Goal: Task Accomplishment & Management: Use online tool/utility

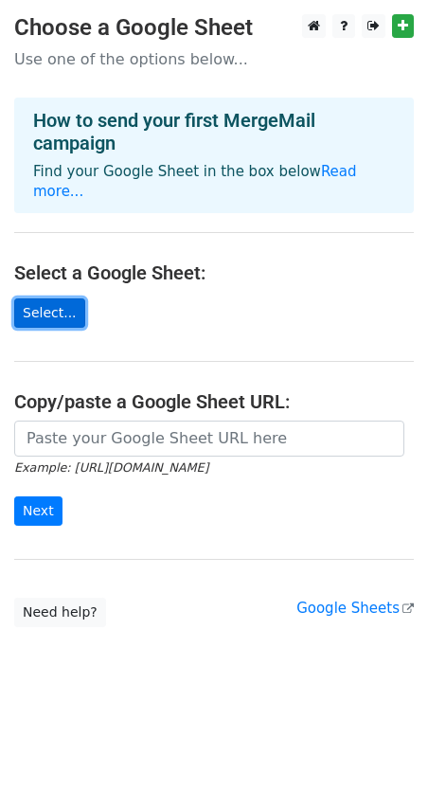
click at [41, 298] on link "Select..." at bounding box center [49, 312] width 71 height 29
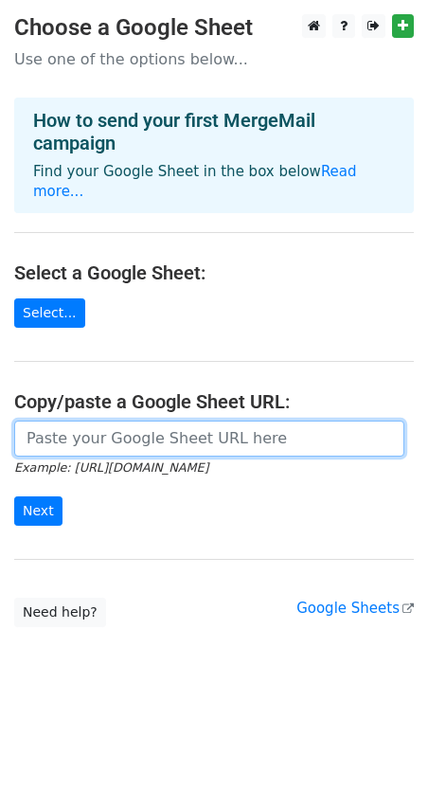
click at [202, 421] on input "url" at bounding box center [209, 439] width 390 height 36
click at [94, 421] on input "url" at bounding box center [209, 439] width 390 height 36
click at [135, 428] on input "url" at bounding box center [209, 439] width 390 height 36
click at [106, 421] on input "url" at bounding box center [209, 439] width 390 height 36
paste input "https://docs.google.com/spreadsheets/d/1OWtgld2RuQNbhp4R6k_vcVQHRvtnhjFXUwR5Is3…"
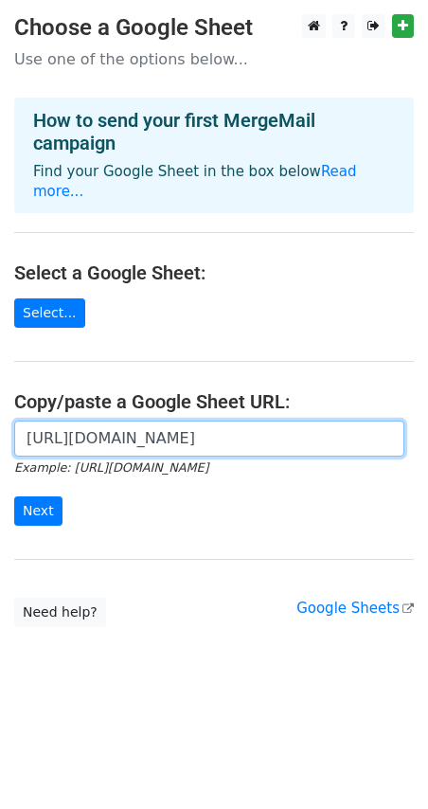
scroll to position [0, 544]
type input "https://docs.google.com/spreadsheets/d/1OWtgld2RuQNbhp4R6k_vcVQHRvtnhjFXUwR5Is3…"
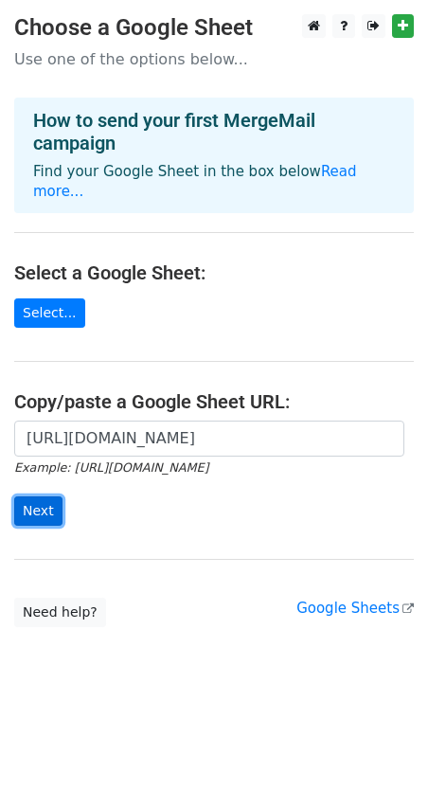
scroll to position [0, 0]
click at [35, 496] on input "Next" at bounding box center [38, 510] width 48 height 29
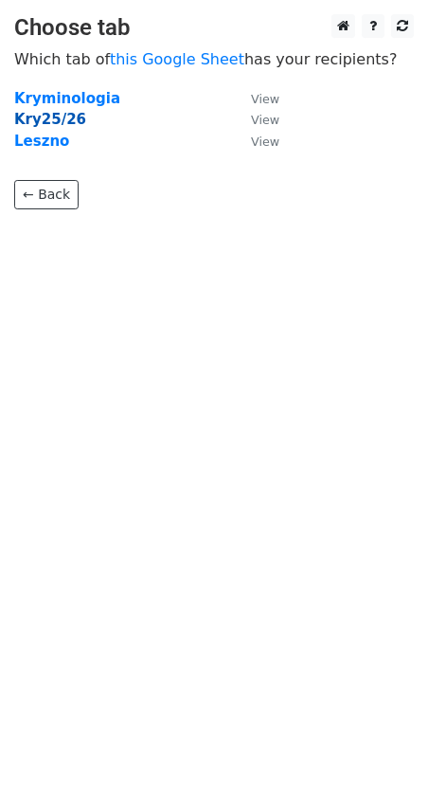
click at [48, 116] on strong "Kry25/26" at bounding box center [50, 119] width 72 height 17
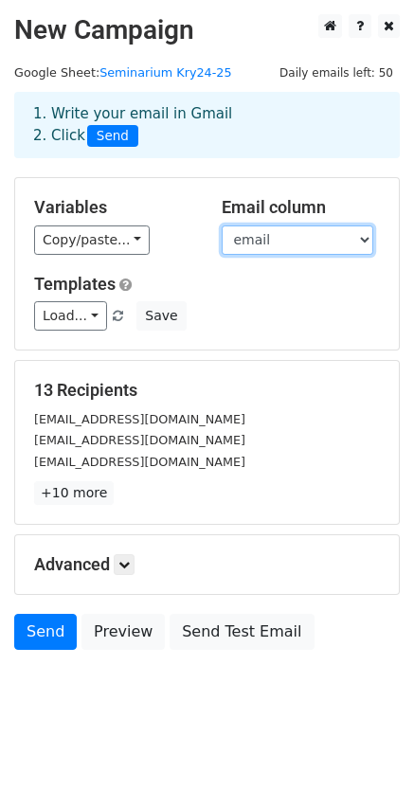
click at [297, 243] on select "PanPani Imię Nazwisko email Zwrot Kogo?" at bounding box center [298, 239] width 152 height 29
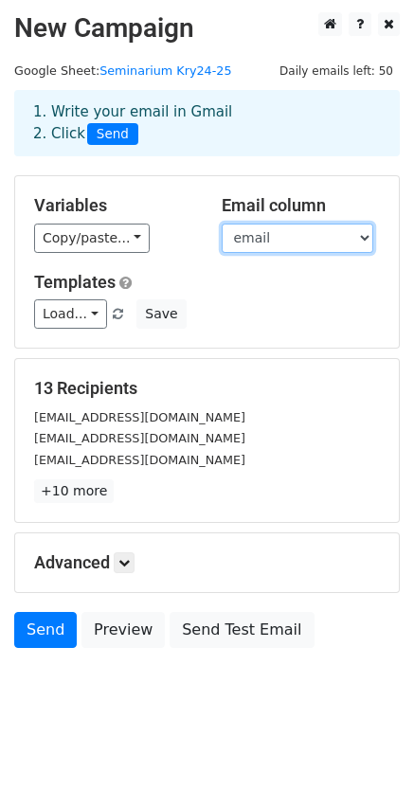
click at [279, 233] on select "PanPani Imię Nazwisko email Zwrot Kogo?" at bounding box center [298, 238] width 152 height 29
select select "PanPani"
click at [222, 224] on select "PanPani Imię Nazwisko email Zwrot Kogo?" at bounding box center [298, 238] width 152 height 29
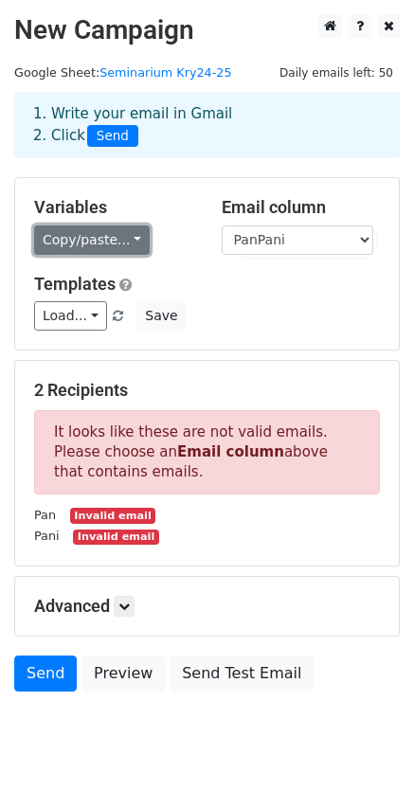
click at [85, 237] on link "Copy/paste..." at bounding box center [92, 239] width 116 height 29
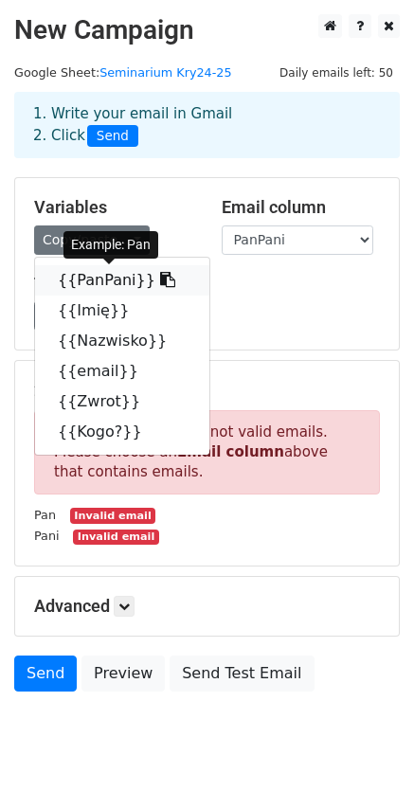
click at [100, 287] on link "{{PanPani}}" at bounding box center [122, 280] width 174 height 30
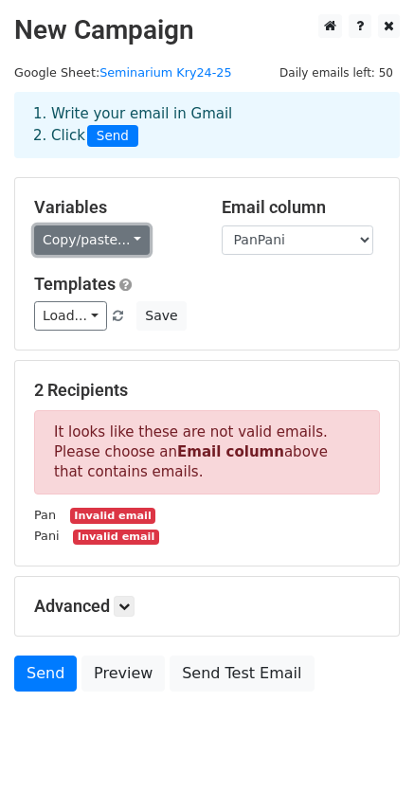
click at [90, 239] on link "Copy/paste..." at bounding box center [92, 239] width 116 height 29
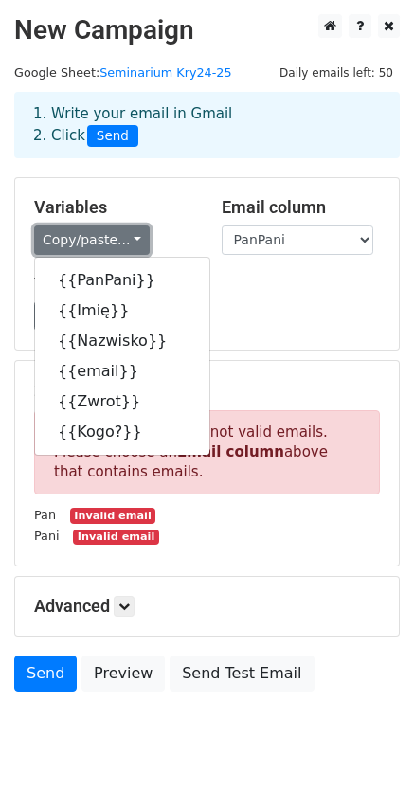
click at [90, 239] on link "Copy/paste..." at bounding box center [92, 239] width 116 height 29
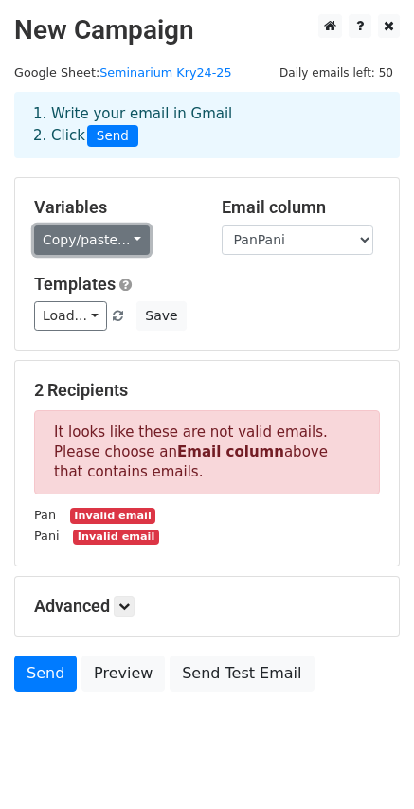
click at [74, 235] on link "Copy/paste..." at bounding box center [92, 239] width 116 height 29
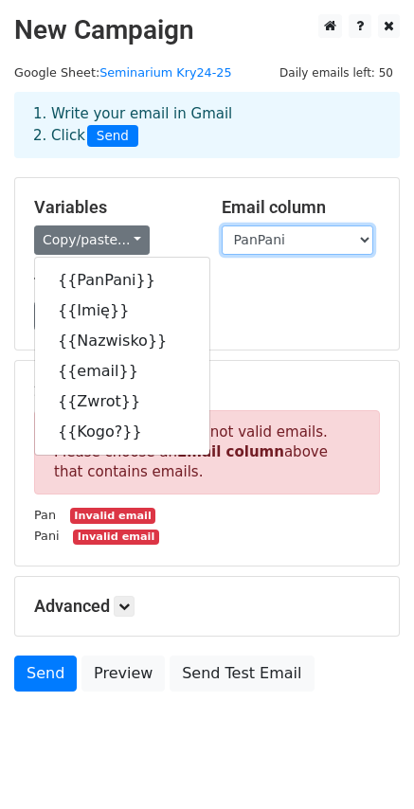
click at [292, 234] on select "PanPani Imię Nazwisko email Zwrot Kogo?" at bounding box center [298, 239] width 152 height 29
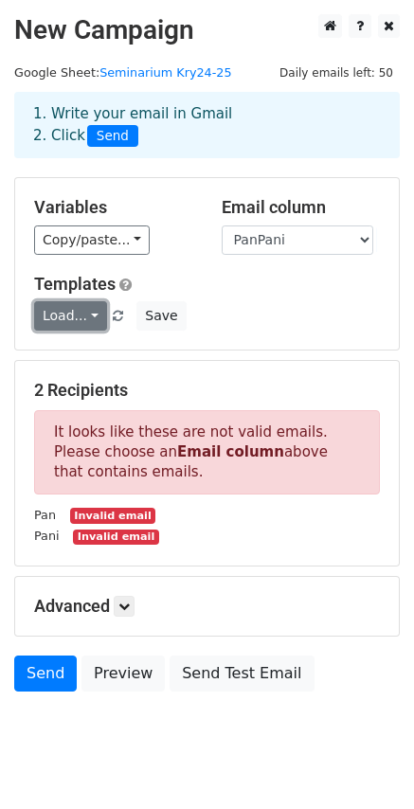
click at [79, 315] on link "Load..." at bounding box center [70, 315] width 73 height 29
click at [82, 315] on link "Load..." at bounding box center [70, 315] width 73 height 29
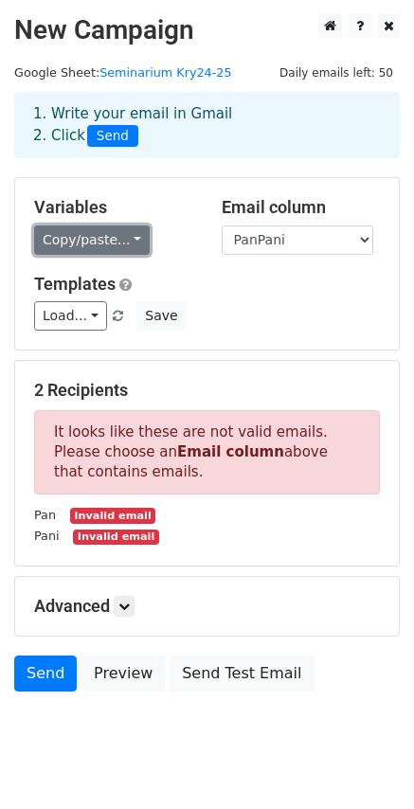
click at [79, 245] on link "Copy/paste..." at bounding box center [92, 239] width 116 height 29
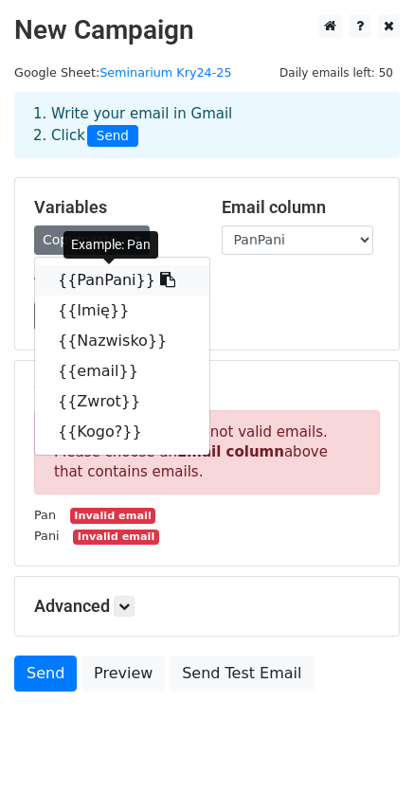
click at [160, 279] on icon at bounding box center [167, 279] width 15 height 15
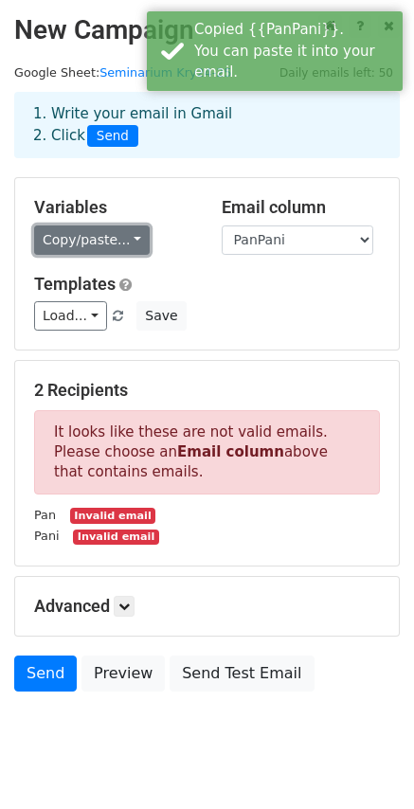
click at [89, 236] on link "Copy/paste..." at bounding box center [92, 239] width 116 height 29
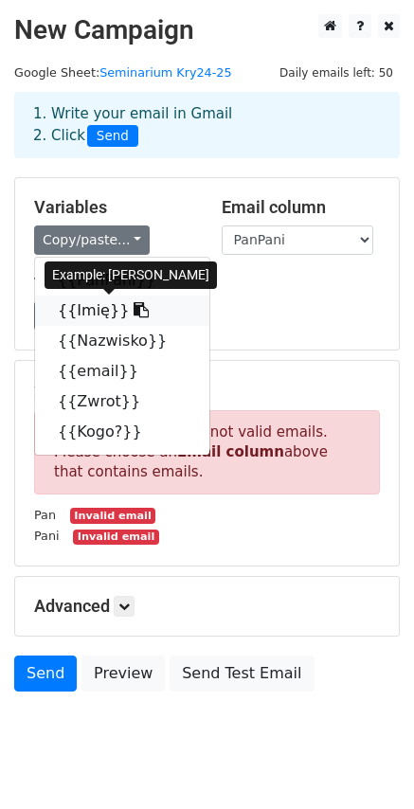
click at [134, 309] on icon at bounding box center [141, 309] width 15 height 15
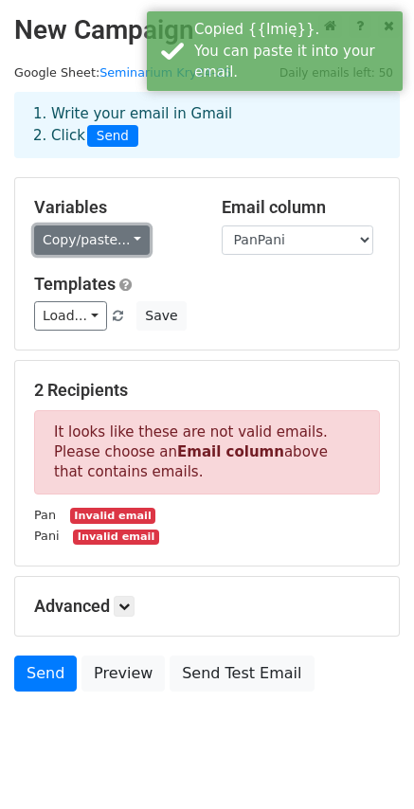
click at [116, 241] on link "Copy/paste..." at bounding box center [92, 239] width 116 height 29
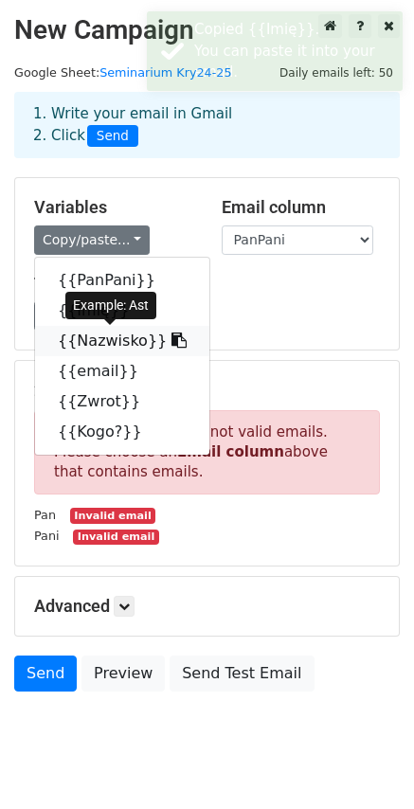
click at [120, 340] on link "{{Nazwisko}}" at bounding box center [122, 341] width 174 height 30
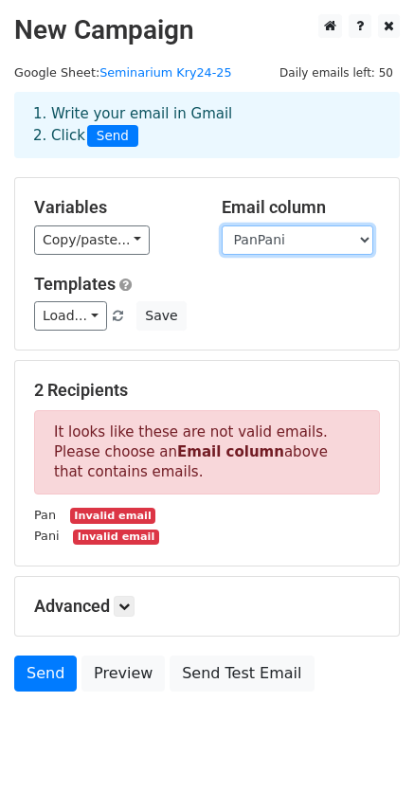
click at [285, 239] on select "PanPani Imię Nazwisko email Zwrot Kogo?" at bounding box center [298, 239] width 152 height 29
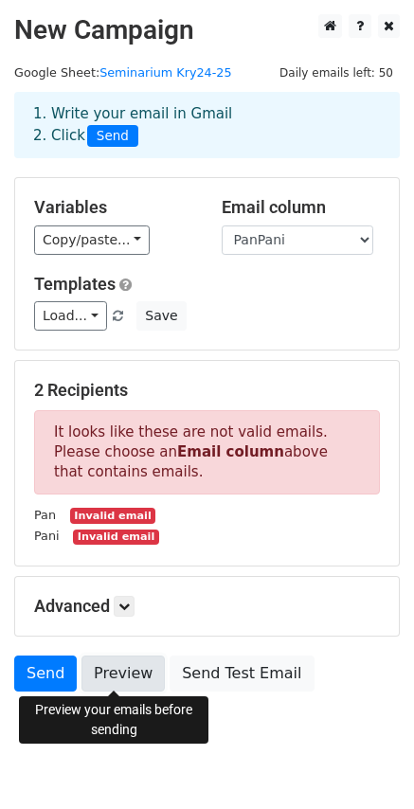
click at [122, 668] on link "Preview" at bounding box center [122, 674] width 83 height 36
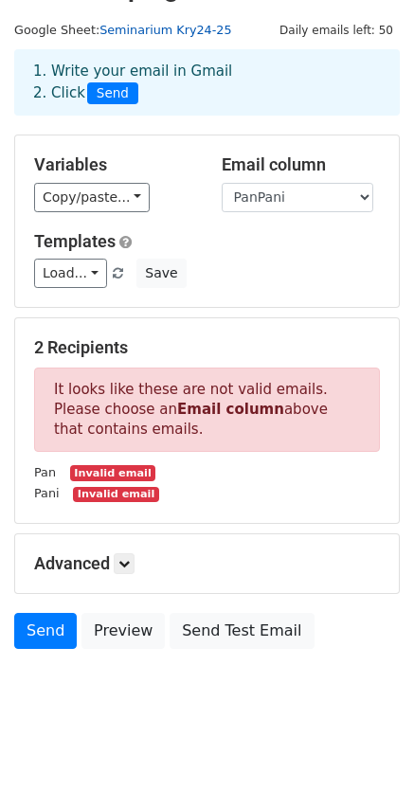
click at [198, 27] on link "Seminarium Kry24-25" at bounding box center [165, 30] width 132 height 14
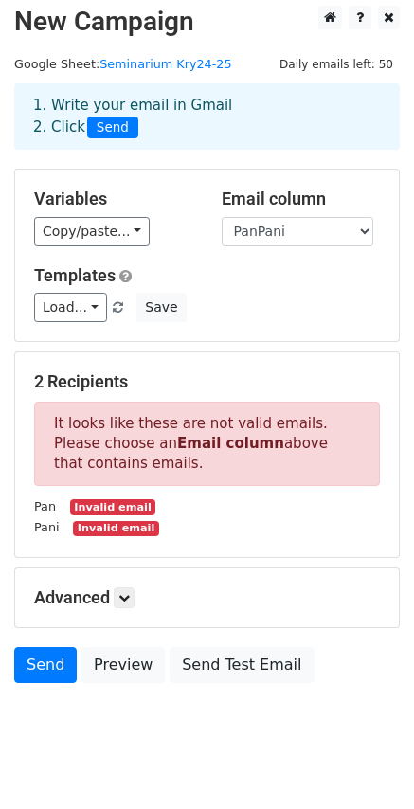
scroll to position [0, 0]
